Goal: Browse casually

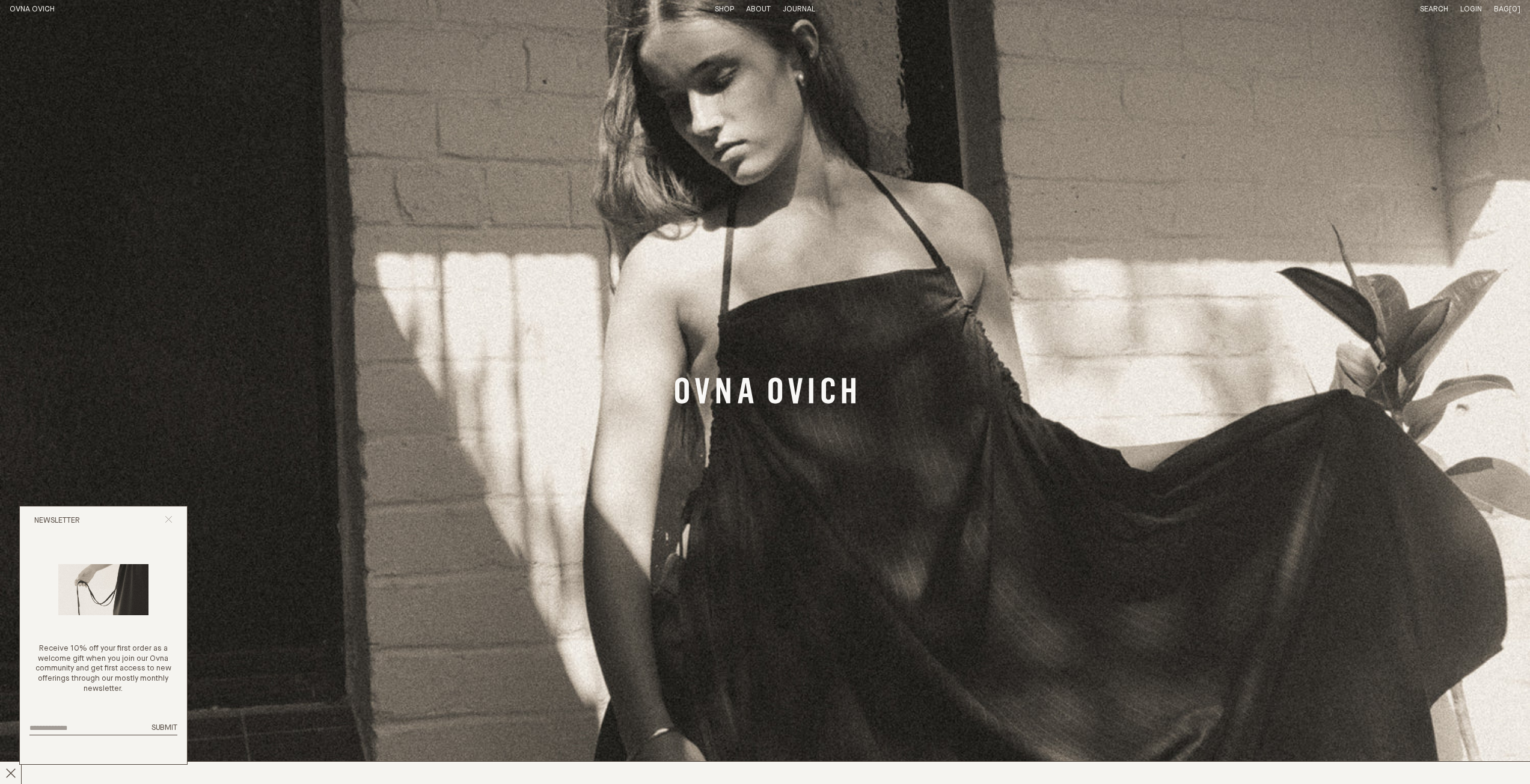
click at [171, 519] on icon "Close popup" at bounding box center [169, 520] width 8 height 8
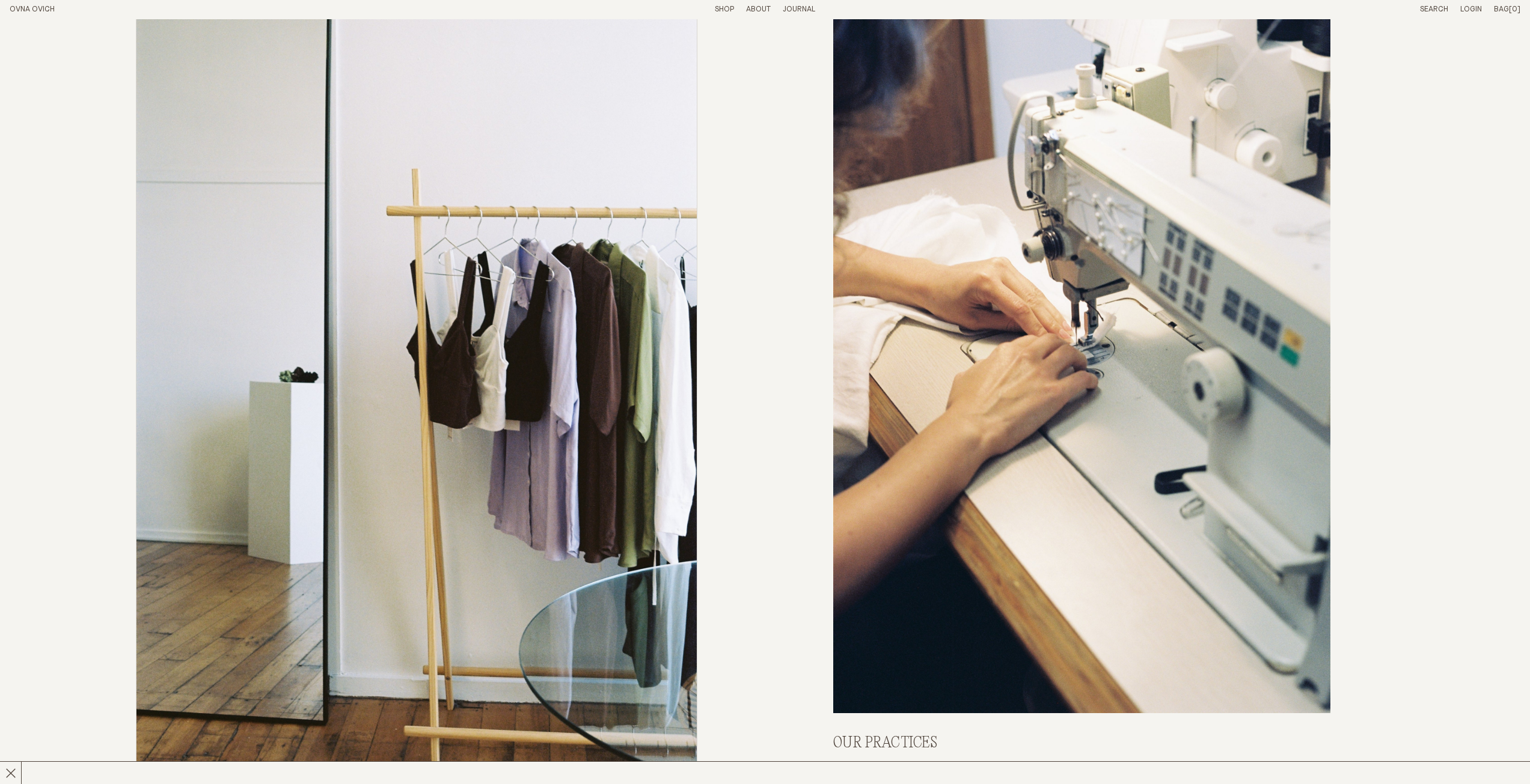
scroll to position [6677, 0]
